Goal: Transaction & Acquisition: Purchase product/service

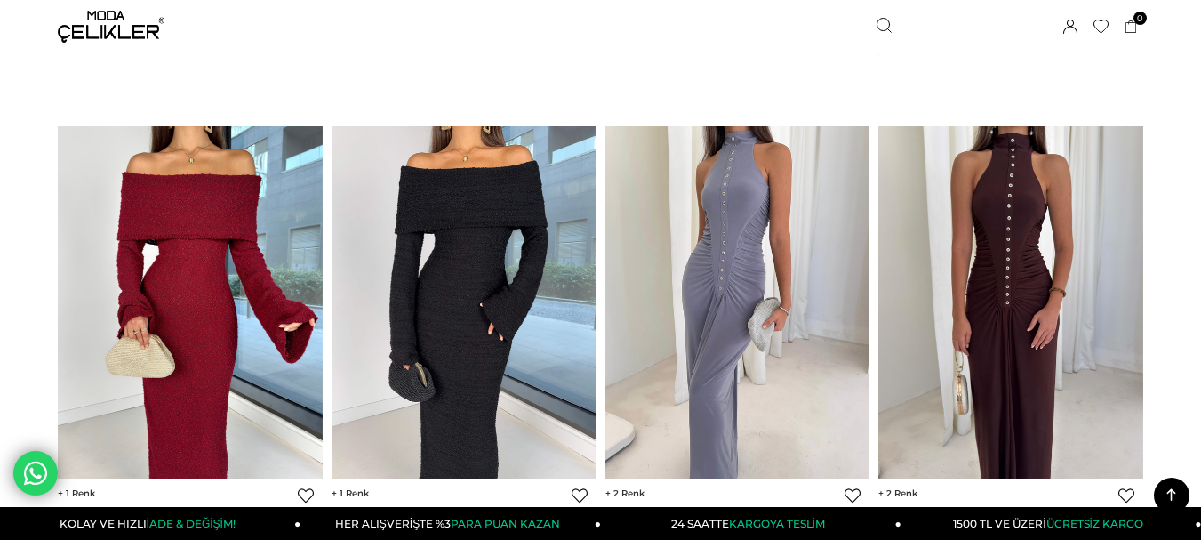
scroll to position [637, 0]
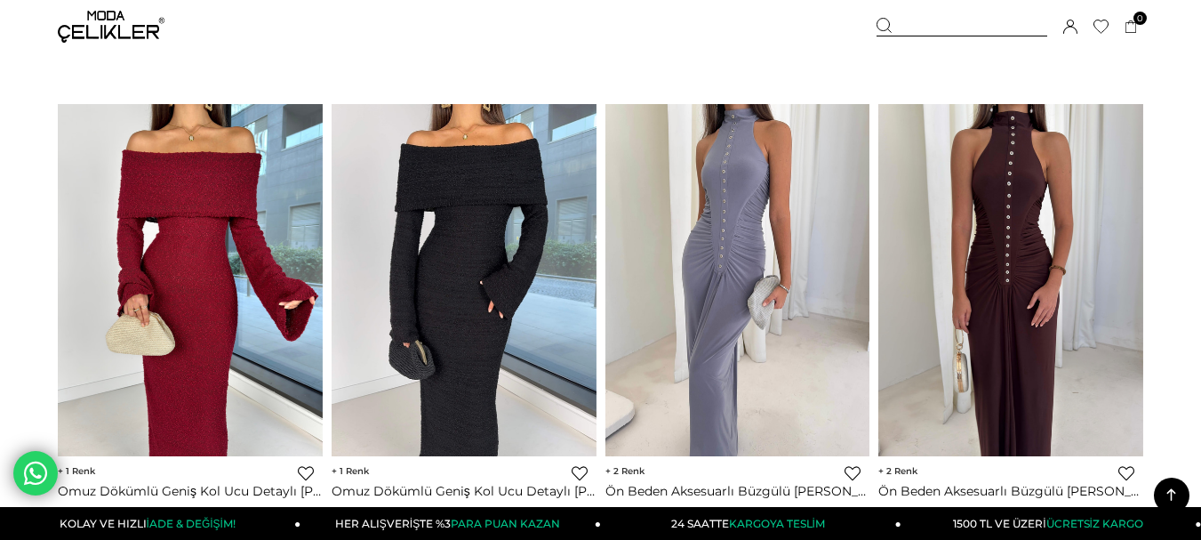
click at [807, 344] on img at bounding box center [738, 280] width 265 height 353
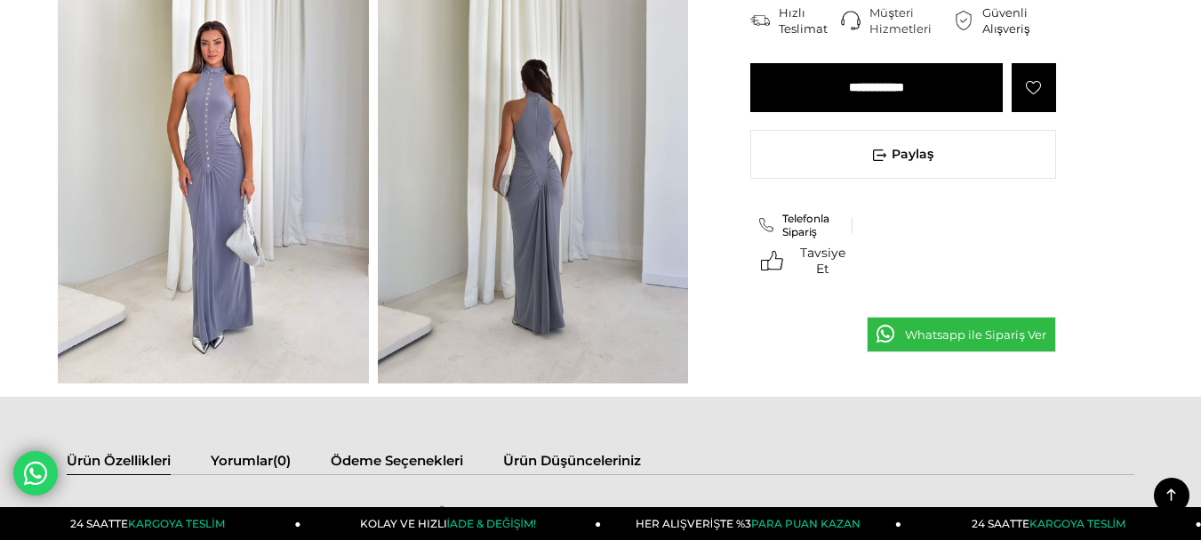
scroll to position [488, 0]
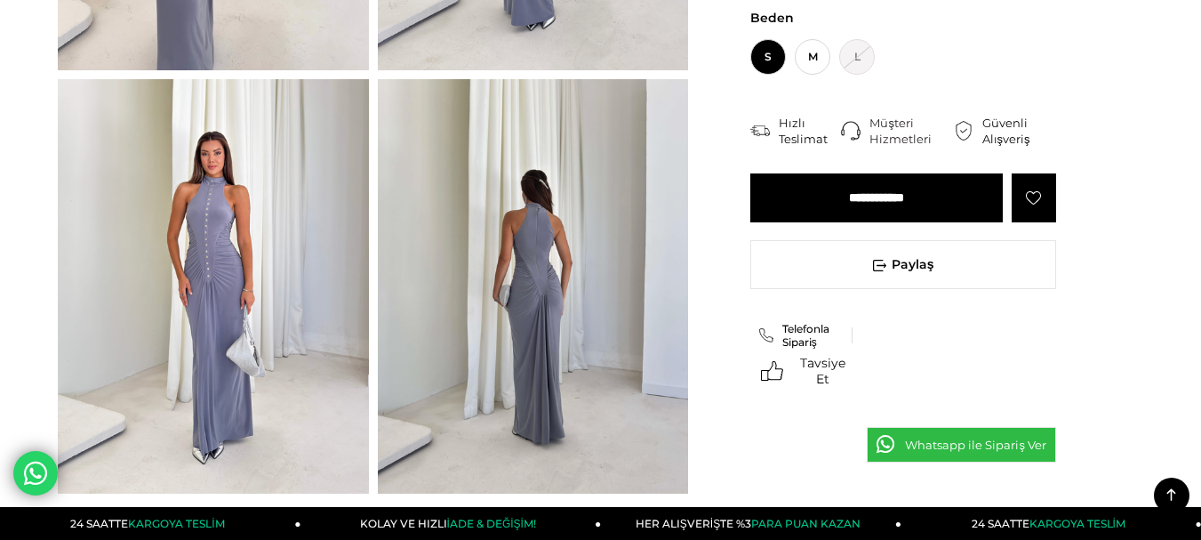
click at [686, 446] on img at bounding box center [533, 286] width 311 height 414
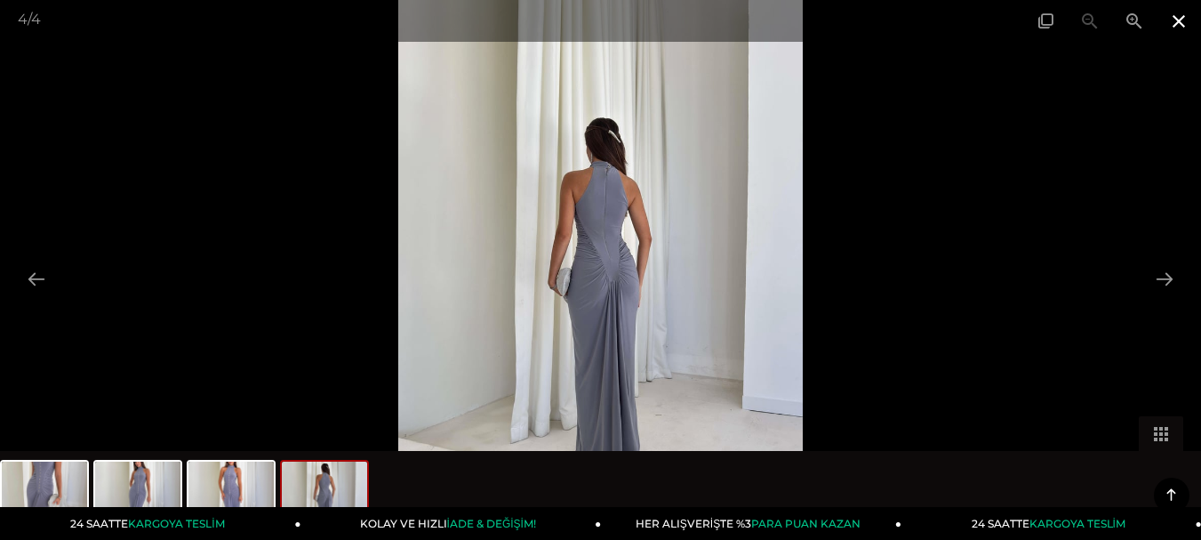
click at [1174, 22] on span at bounding box center [1179, 21] width 44 height 42
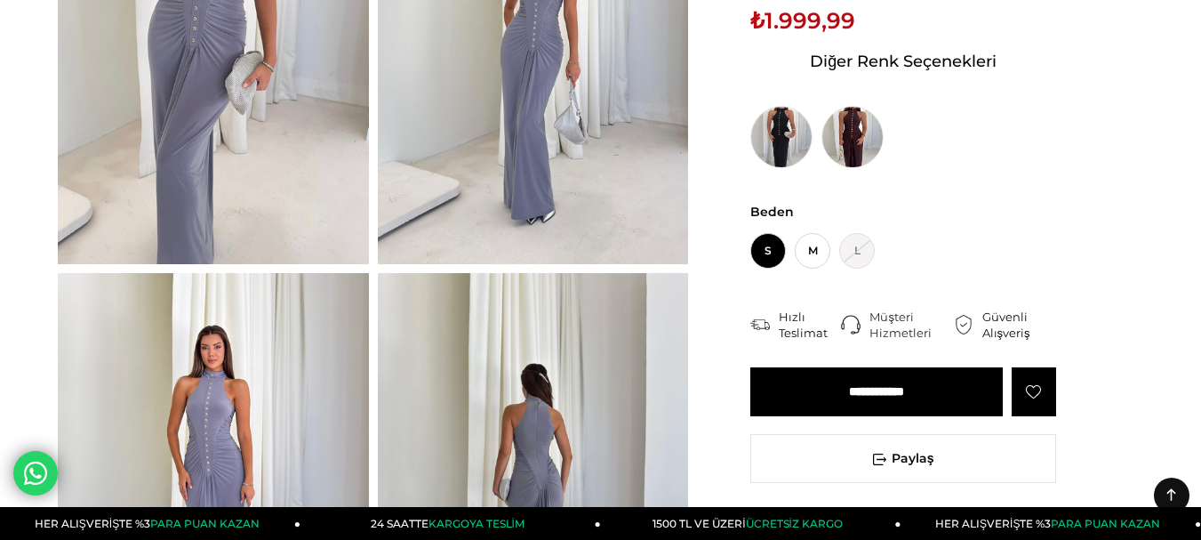
scroll to position [0, 0]
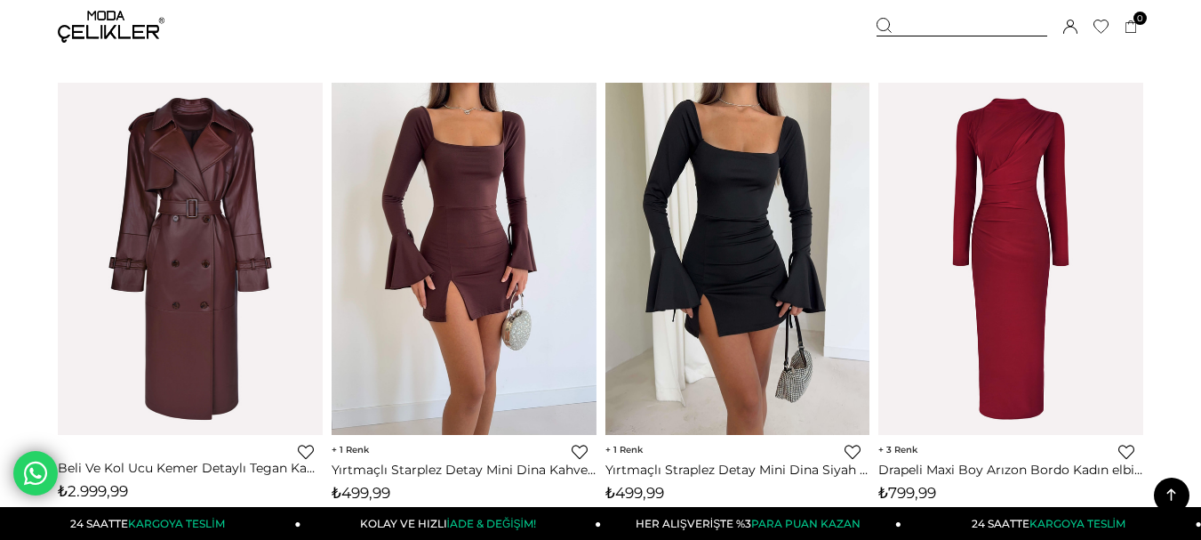
scroll to position [1658, 0]
click at [802, 324] on img at bounding box center [738, 260] width 265 height 353
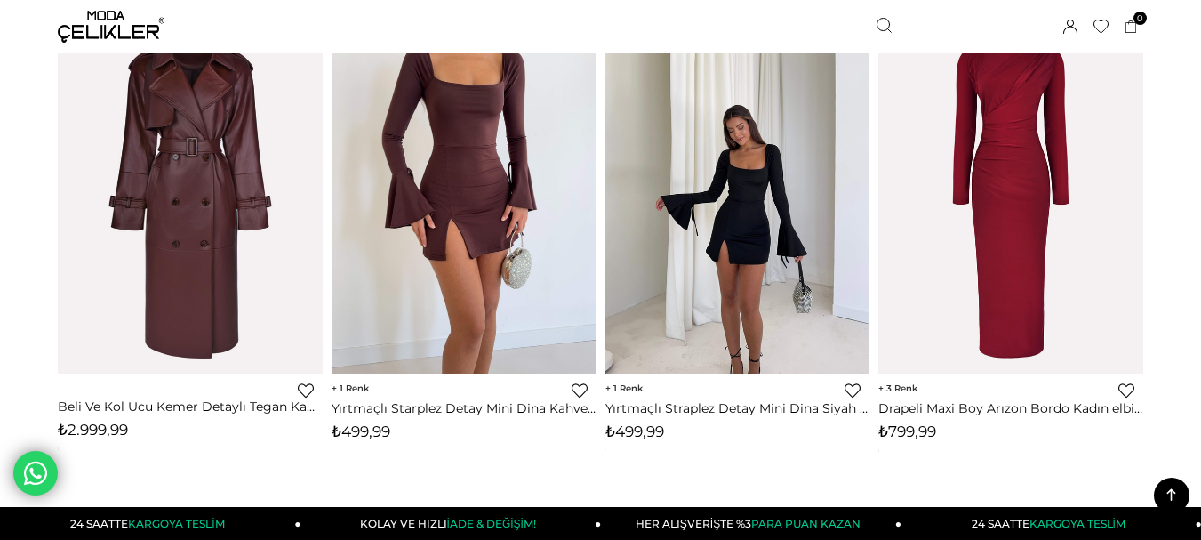
scroll to position [1731, 0]
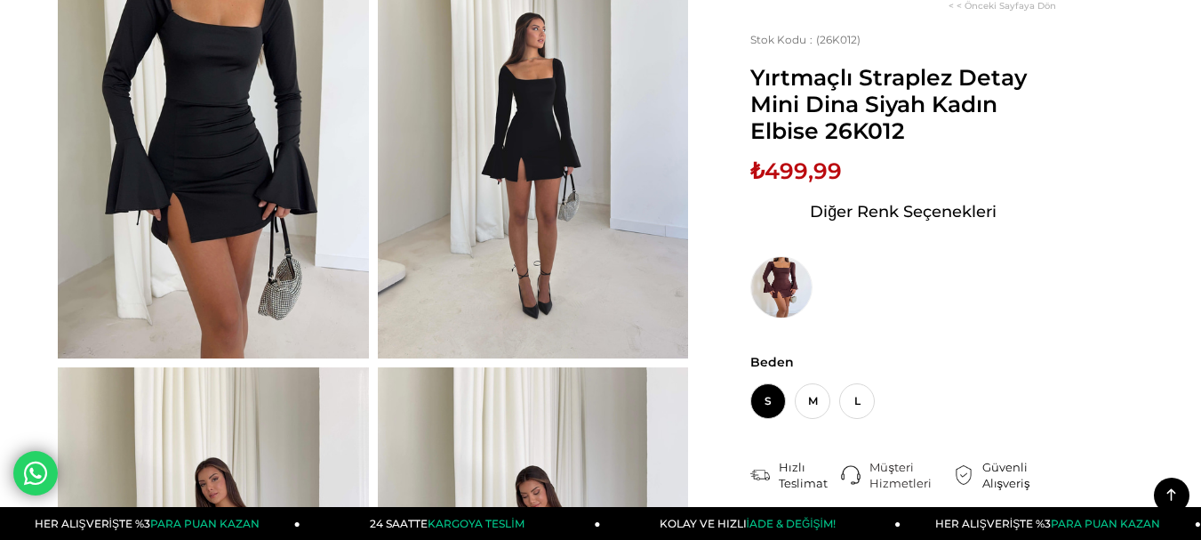
scroll to position [164, 0]
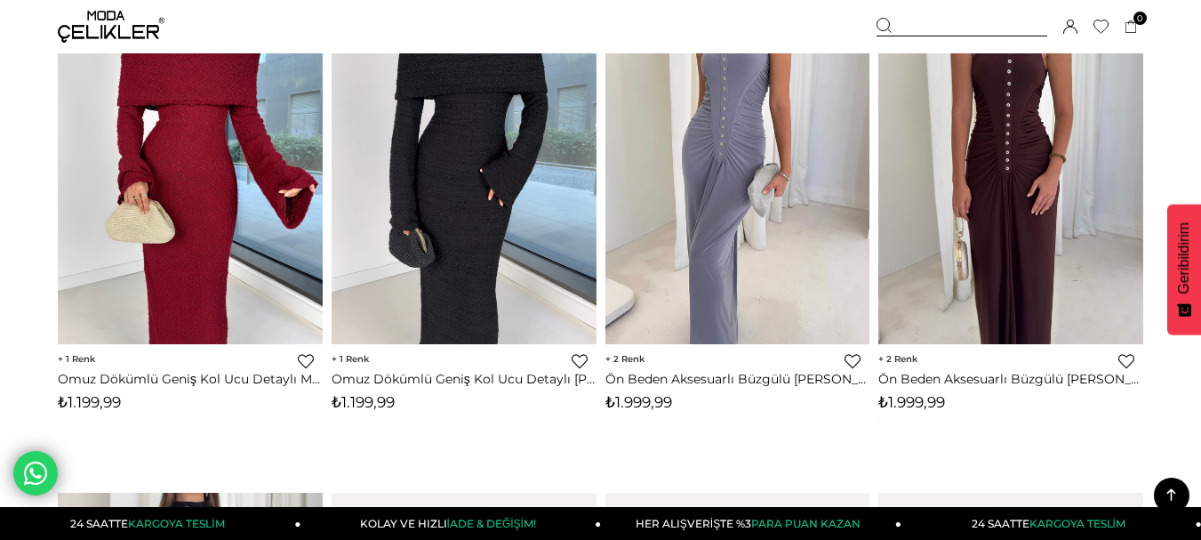
scroll to position [745, 0]
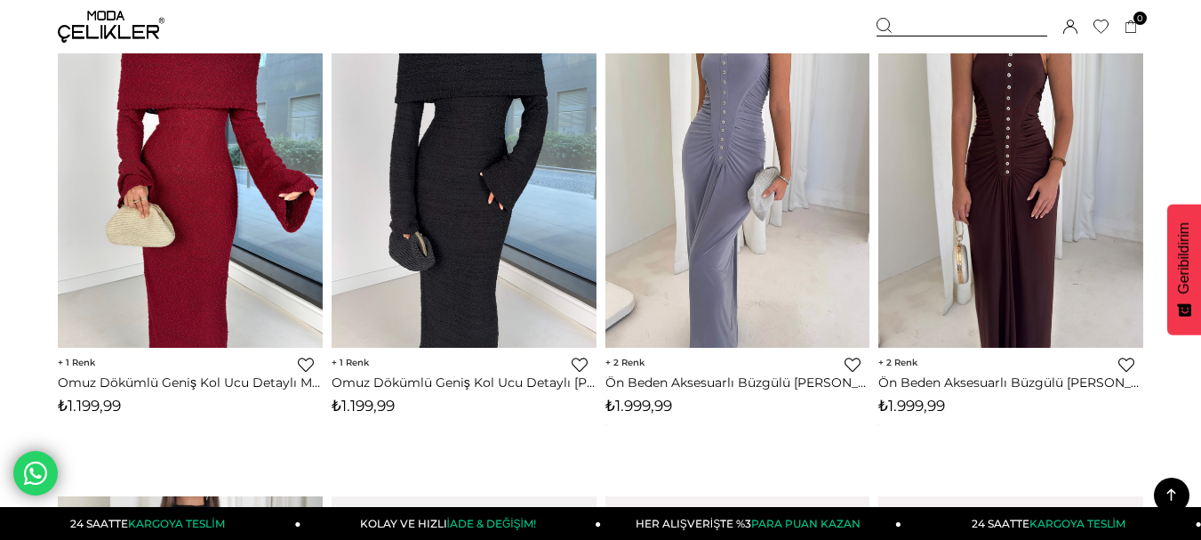
click at [740, 240] on img at bounding box center [738, 172] width 265 height 353
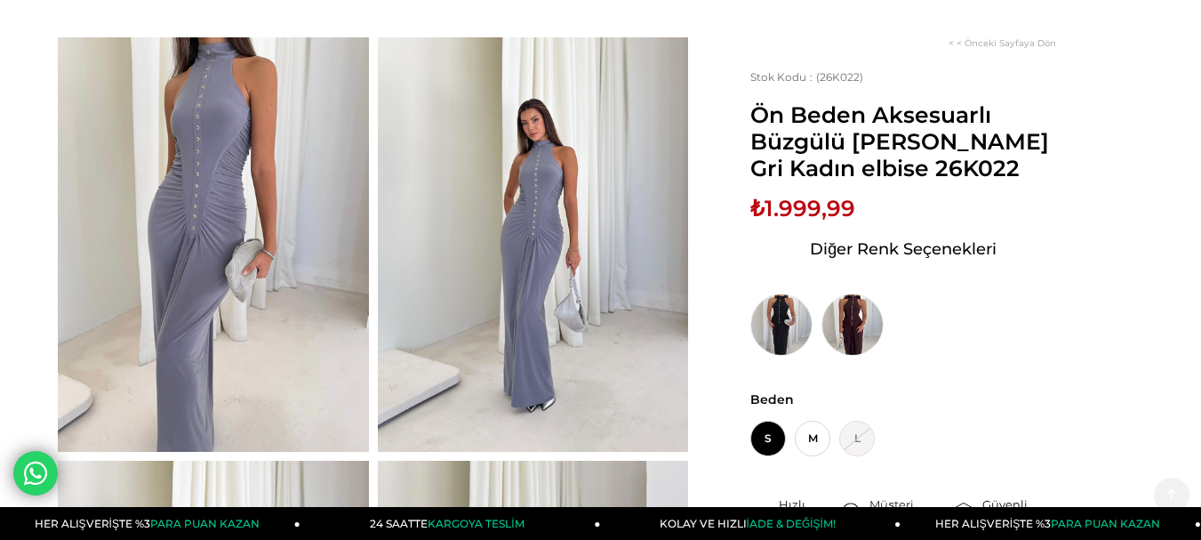
scroll to position [79, 0]
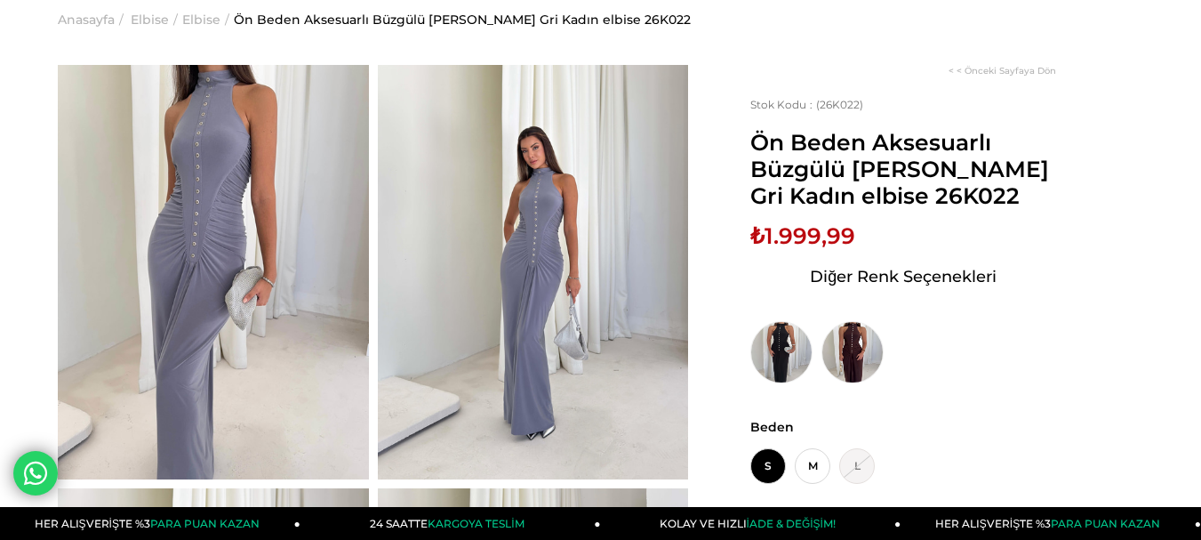
click at [499, 375] on img at bounding box center [533, 272] width 311 height 414
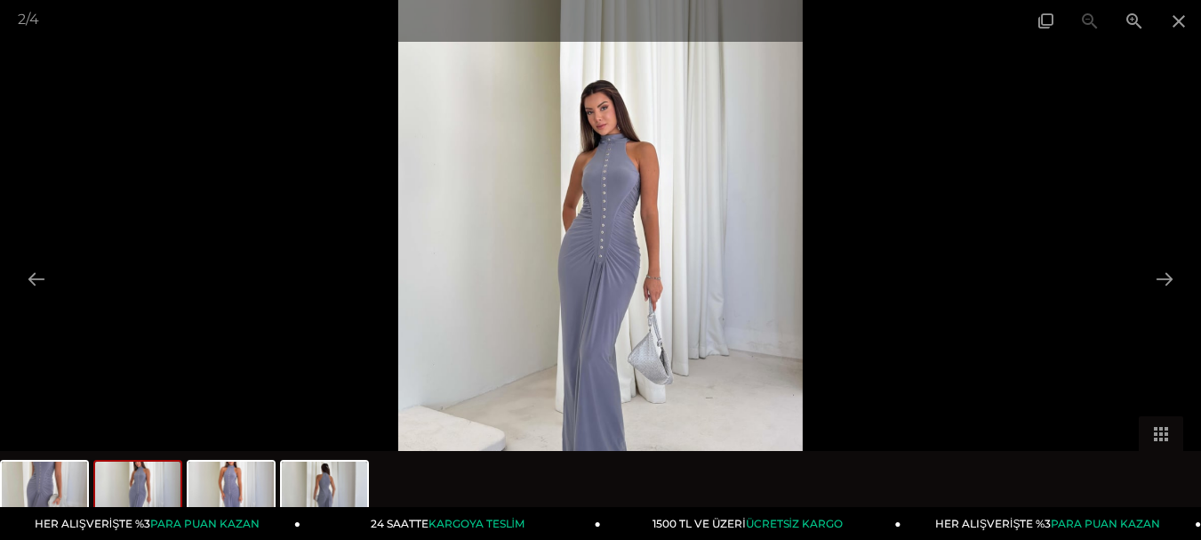
scroll to position [1, 0]
click at [1182, 33] on span at bounding box center [1179, 21] width 44 height 42
